Goal: Task Accomplishment & Management: Manage account settings

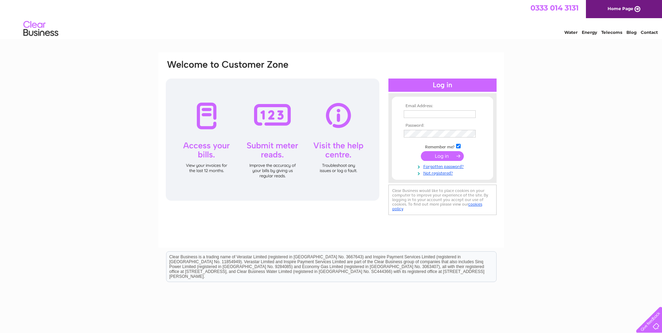
type input "[EMAIL_ADDRESS][DOMAIN_NAME]"
click at [436, 153] on input "submit" at bounding box center [442, 156] width 43 height 10
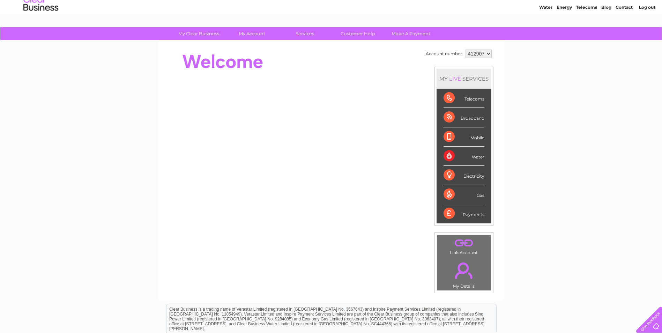
scroll to position [35, 0]
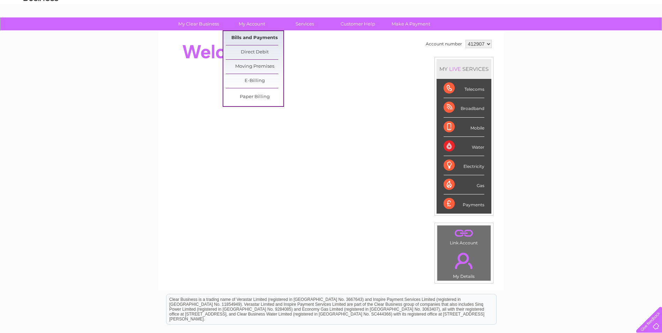
click at [257, 35] on link "Bills and Payments" at bounding box center [255, 38] width 58 height 14
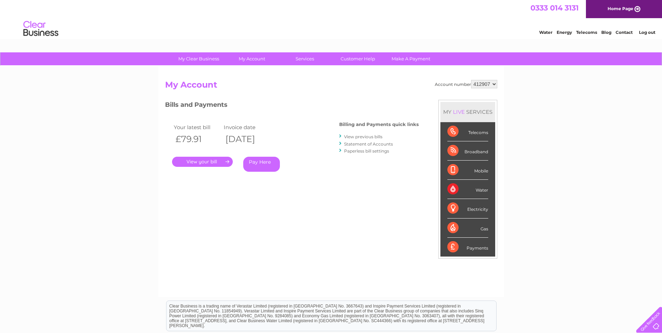
click at [208, 160] on link "." at bounding box center [202, 162] width 61 height 10
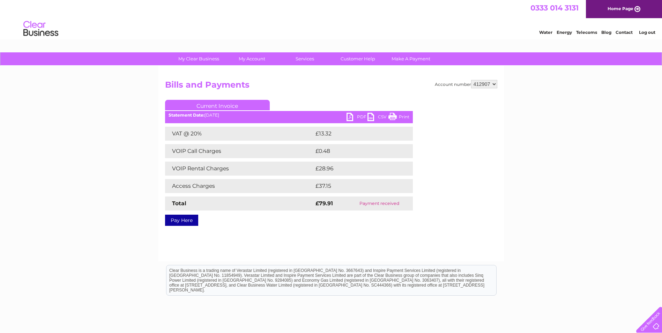
click at [349, 117] on link "PDF" at bounding box center [357, 118] width 21 height 10
